Goal: Transaction & Acquisition: Purchase product/service

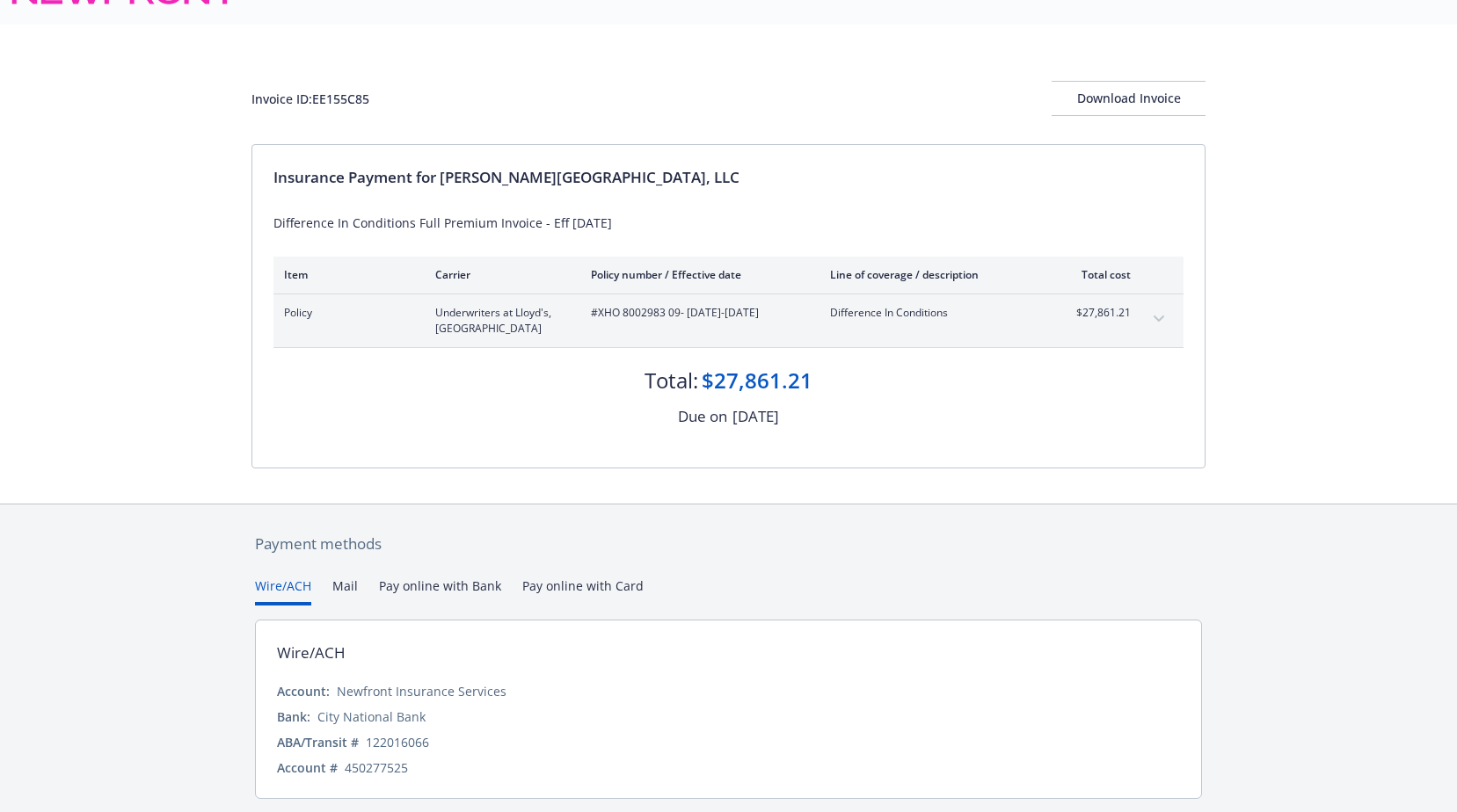
scroll to position [93, 0]
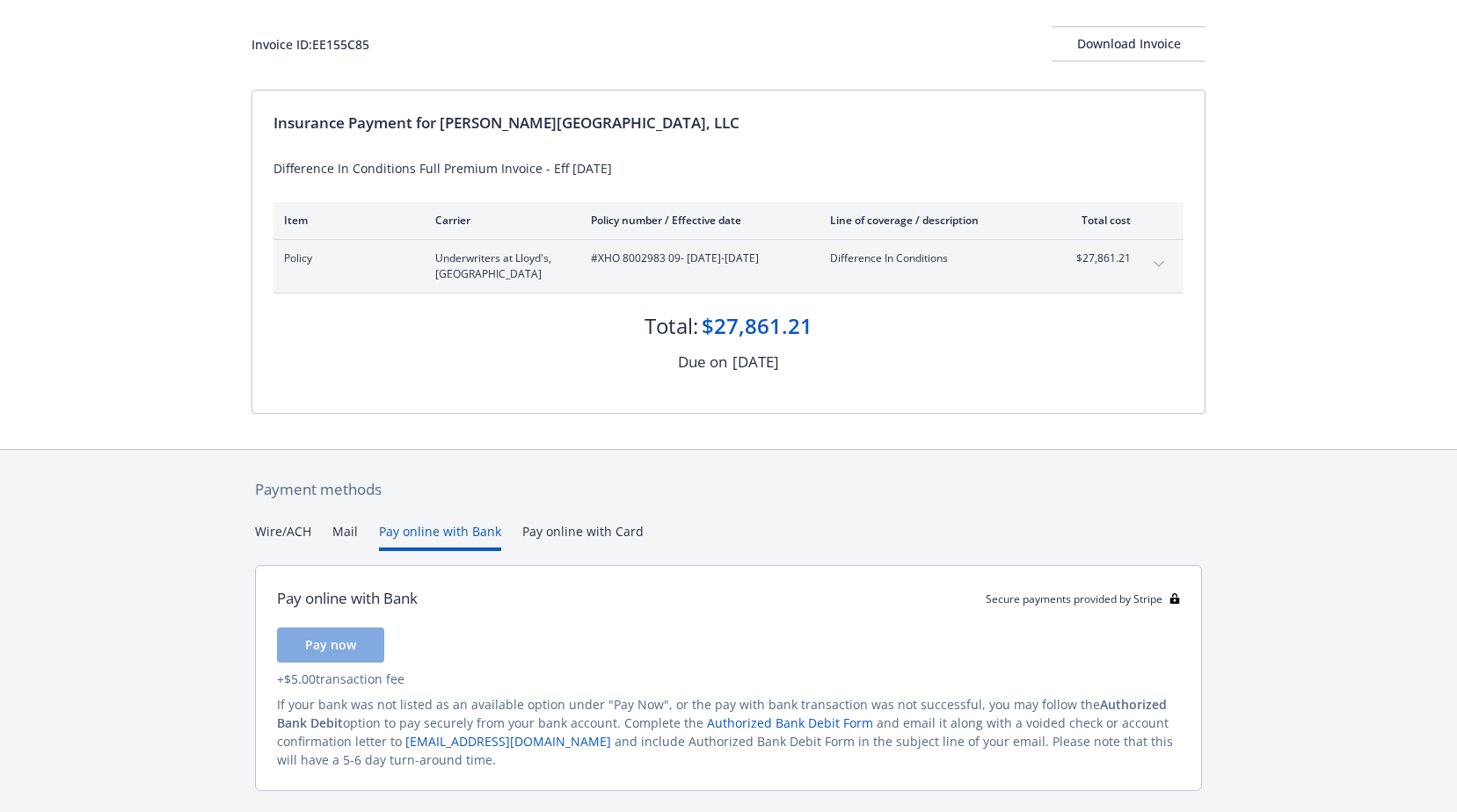
click at [454, 531] on button "Pay online with Bank" at bounding box center [440, 537] width 122 height 29
click at [292, 542] on button "Wire/ACH" at bounding box center [283, 537] width 56 height 29
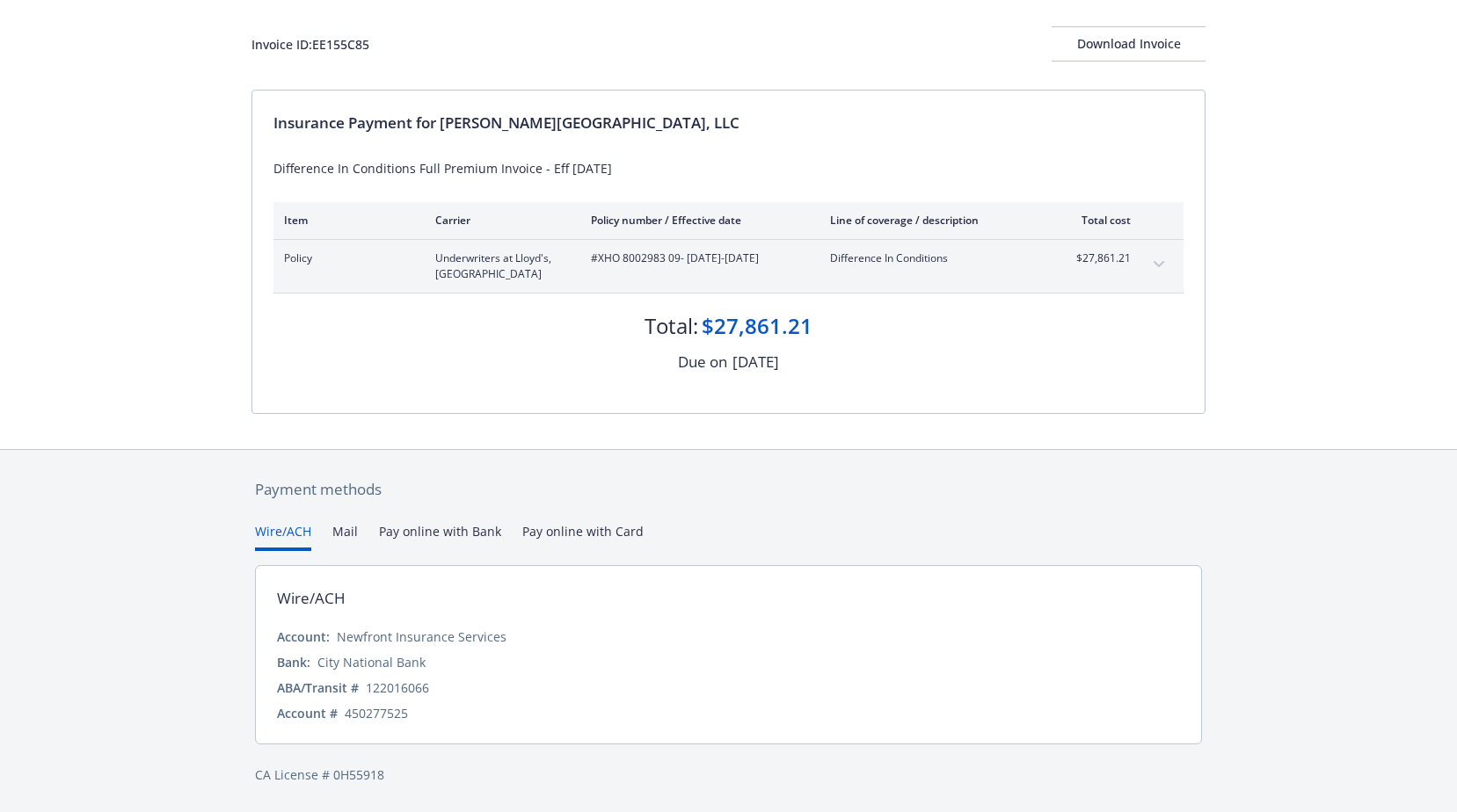
click at [860, 509] on div "Payment methods Wire/ACH Mail Pay online with Bank Pay online with Card Wire/AC…" at bounding box center [728, 632] width 954 height 363
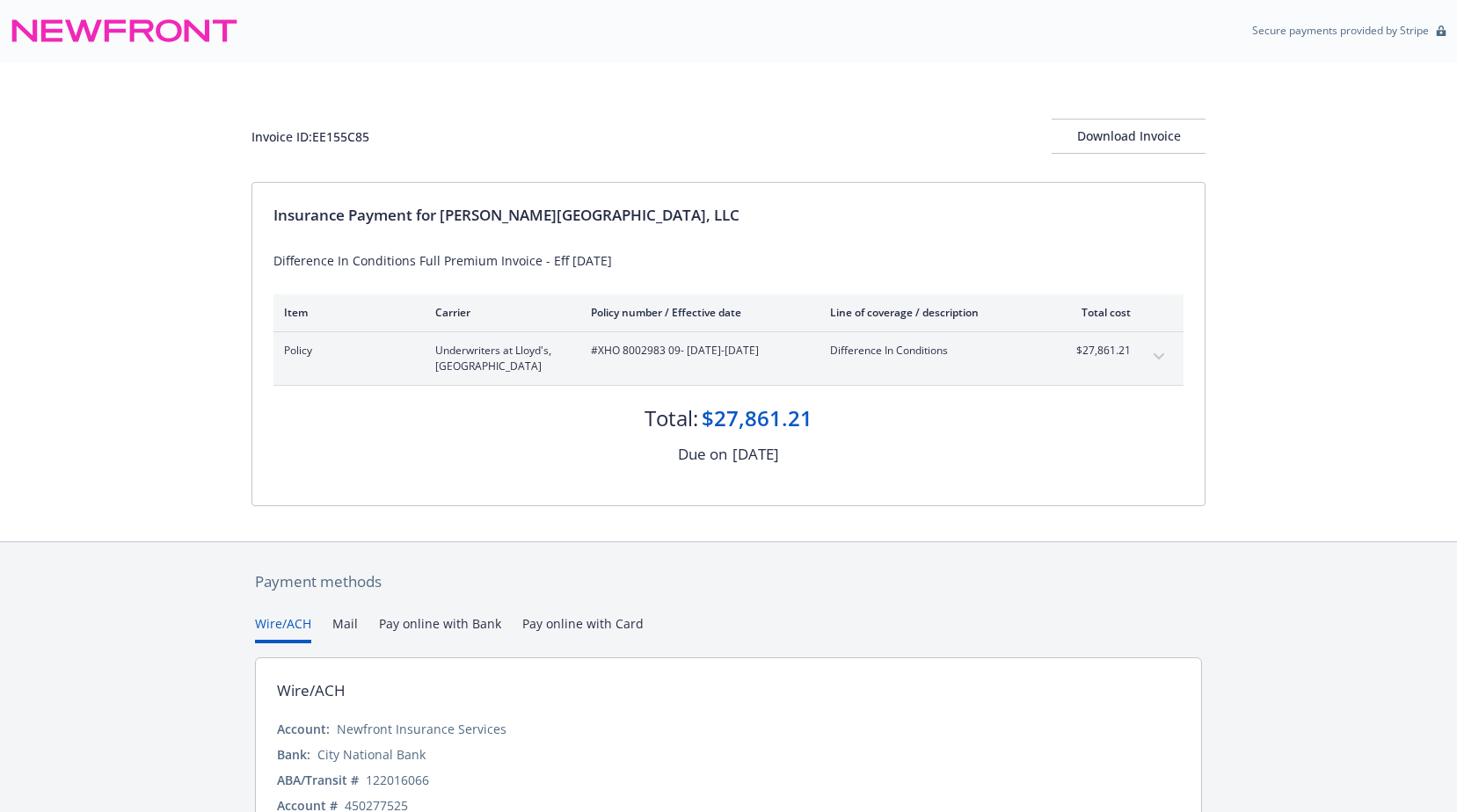
scroll to position [0, 0]
click at [428, 632] on button "Pay online with Bank" at bounding box center [440, 630] width 122 height 29
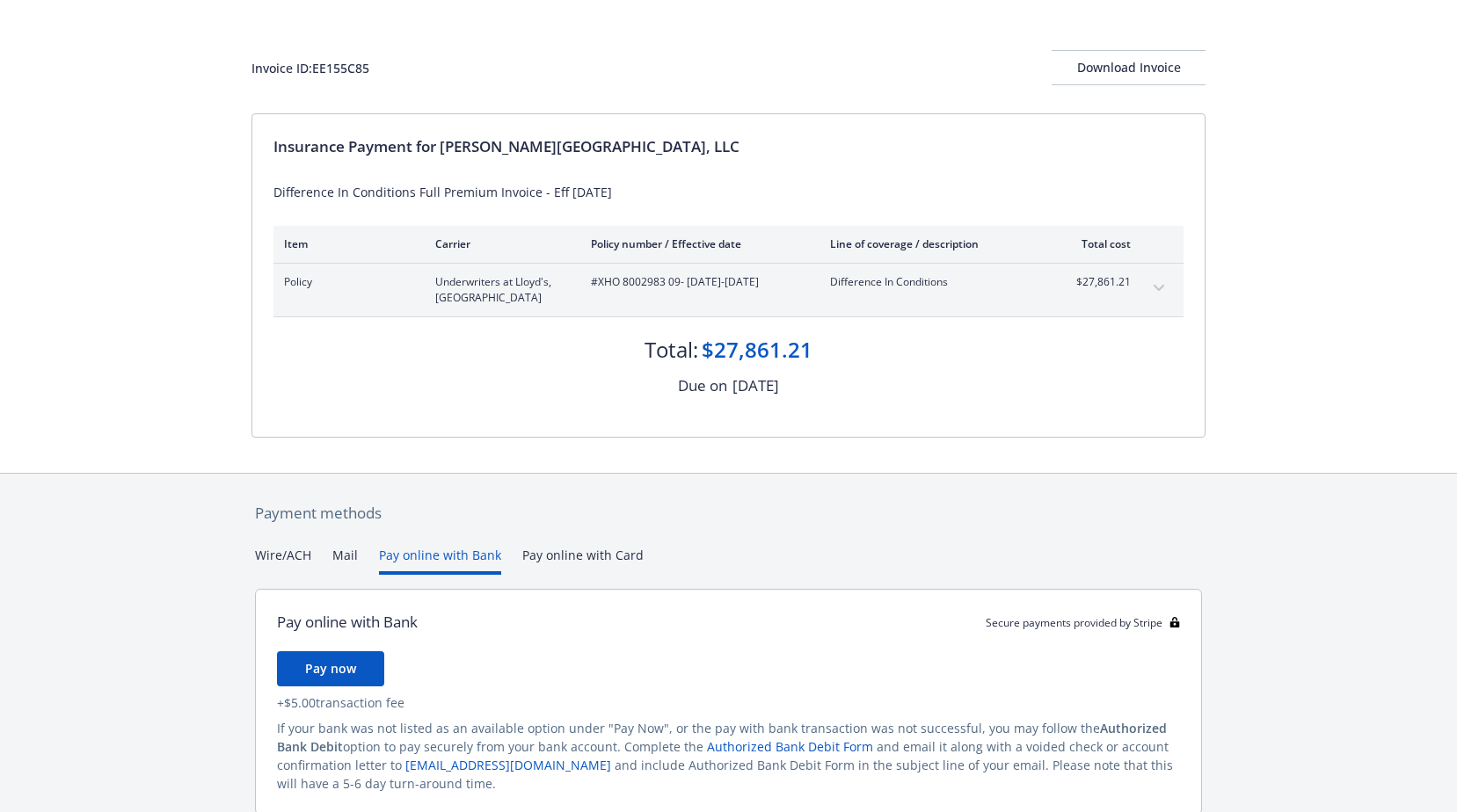
scroll to position [140, 0]
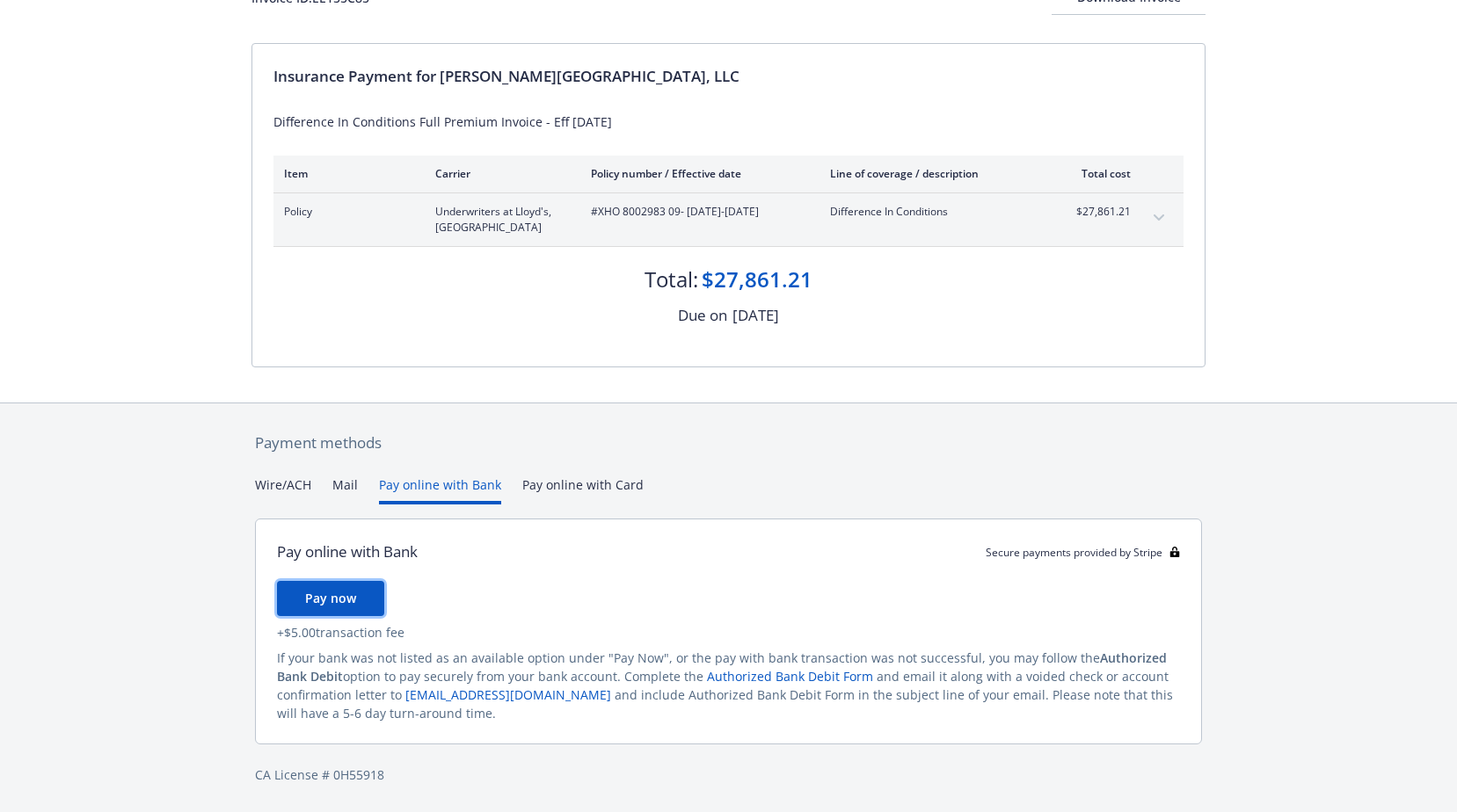
click at [345, 602] on span "Pay now" at bounding box center [330, 598] width 51 height 17
click at [274, 486] on div "Payment methods Wire/ACH Mail Pay online with Bank Pay online with Card Pay onl…" at bounding box center [728, 608] width 954 height 410
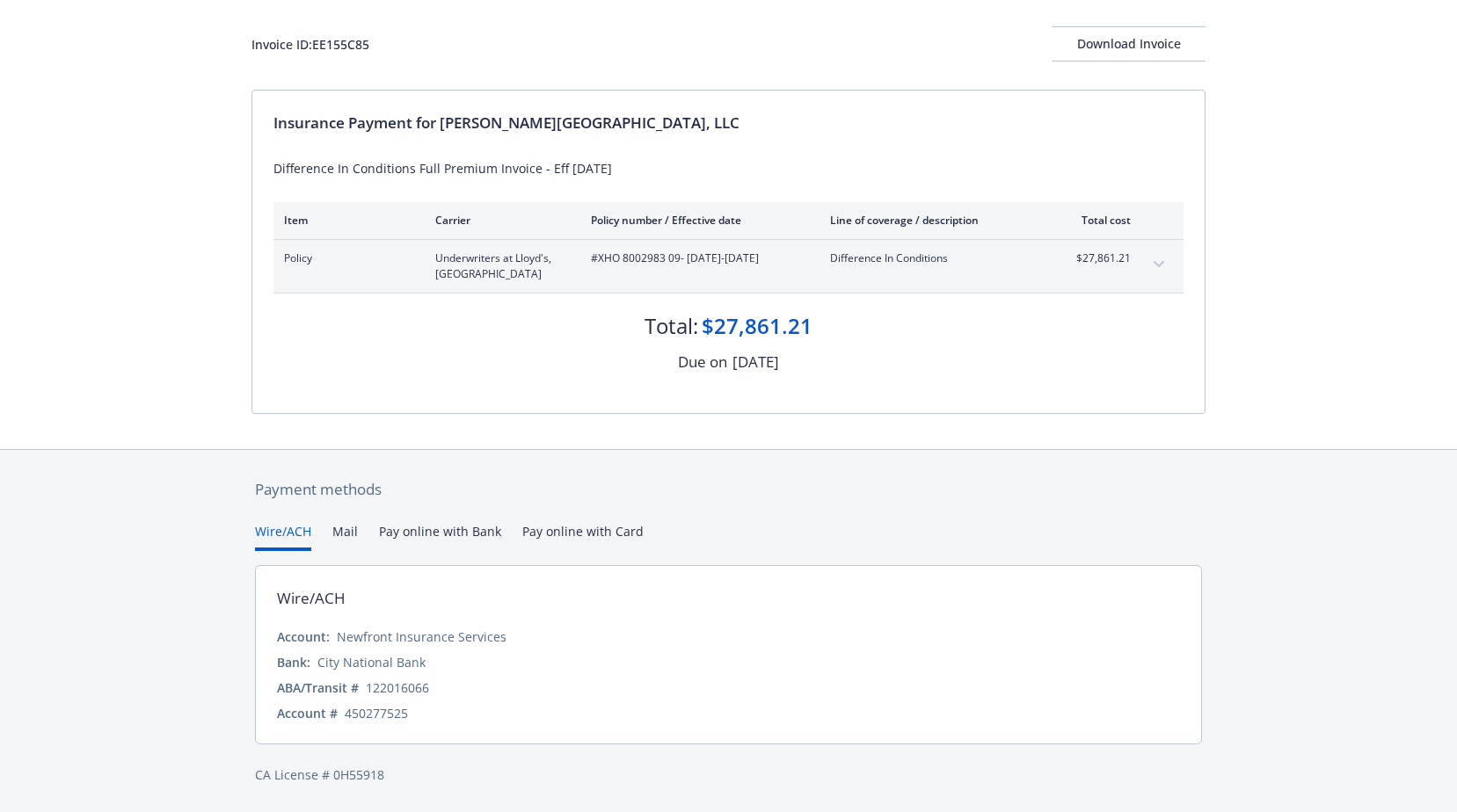
click at [413, 714] on div "Account # 450277525" at bounding box center [728, 713] width 903 height 18
